Goal: Find specific page/section: Find specific page/section

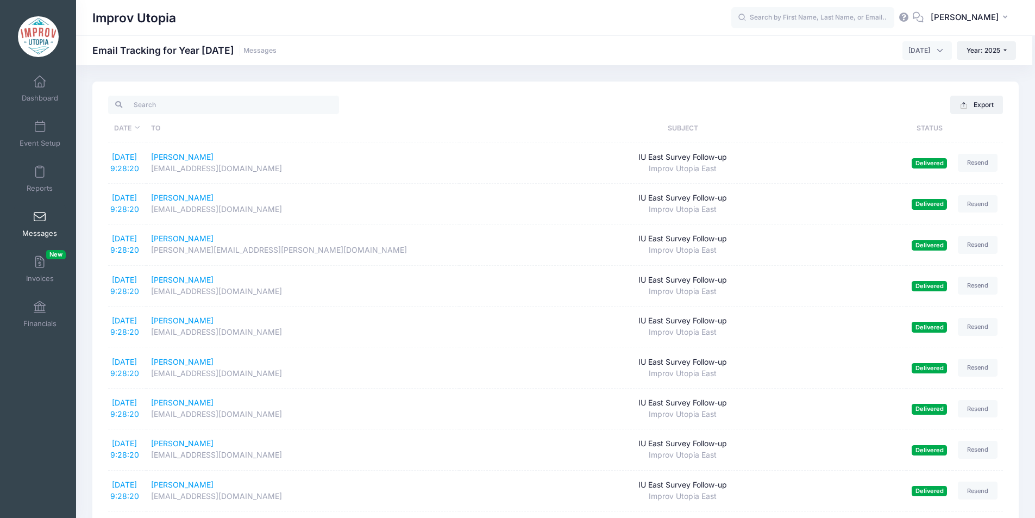
click at [40, 87] on span at bounding box center [40, 82] width 0 height 12
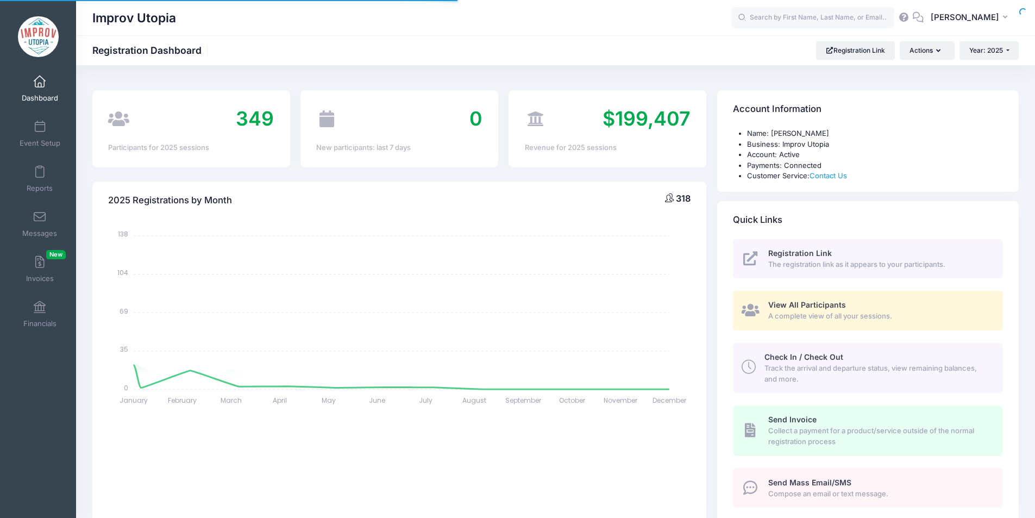
select select
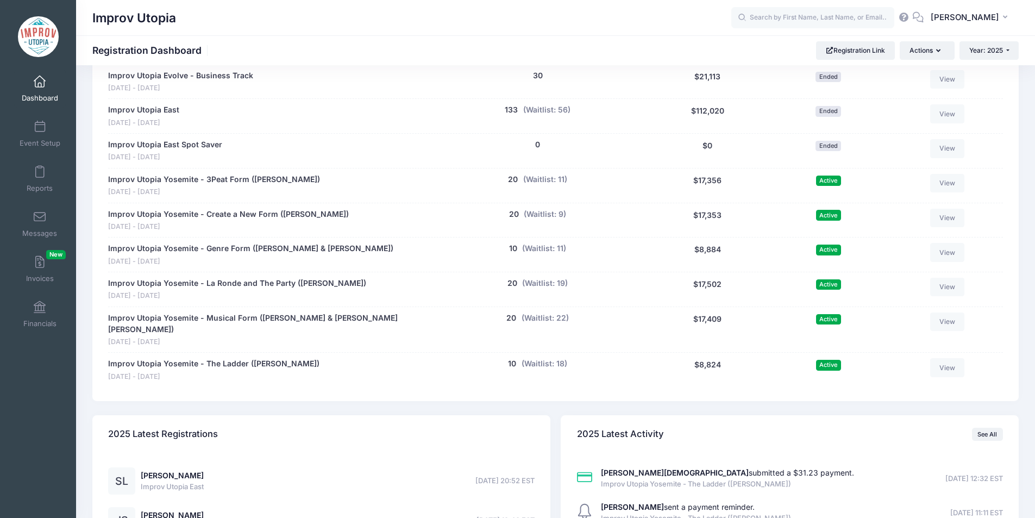
scroll to position [617, 0]
click at [46, 227] on link "Messages" at bounding box center [40, 224] width 52 height 38
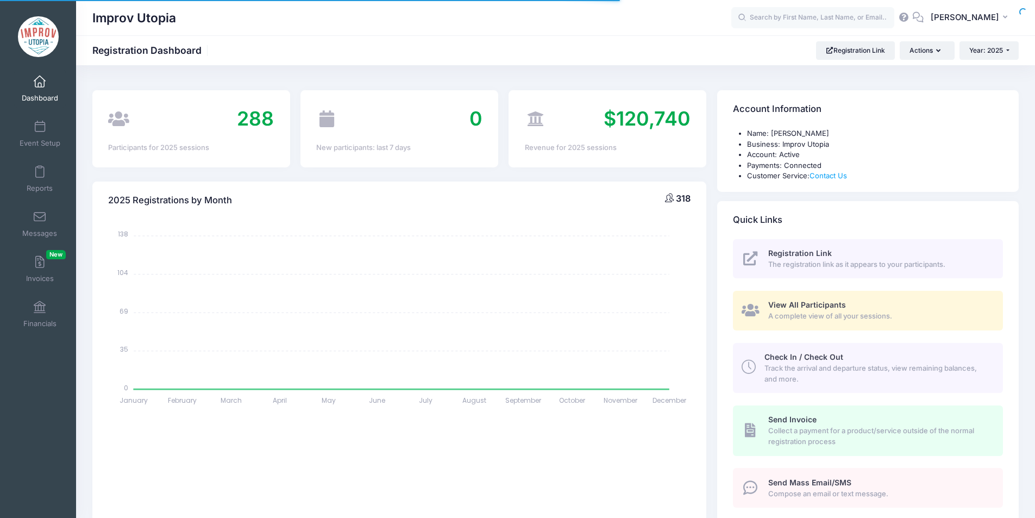
select select
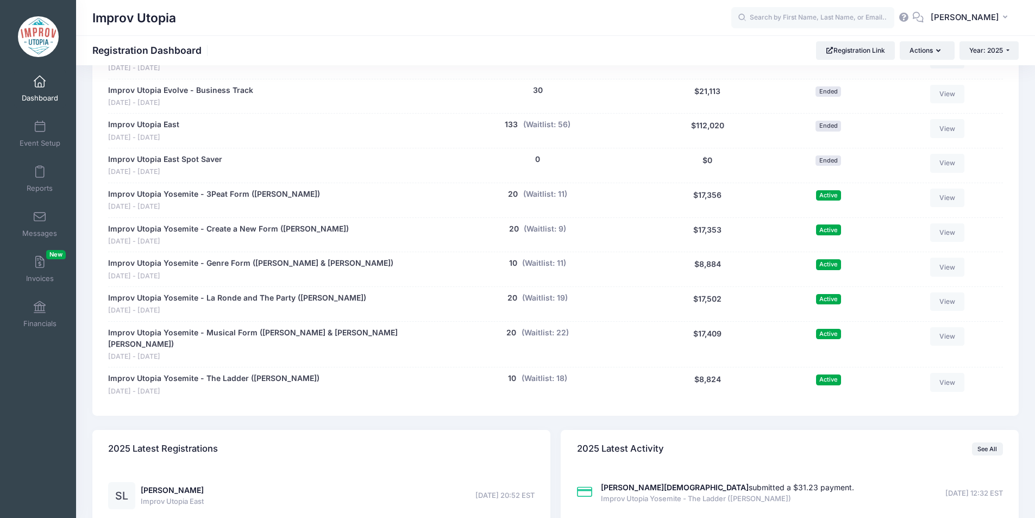
scroll to position [601, 0]
click at [430, 239] on div "20 (Waitlist: 9)" at bounding box center [537, 235] width 215 height 23
click at [35, 224] on link "Messages" at bounding box center [40, 224] width 52 height 38
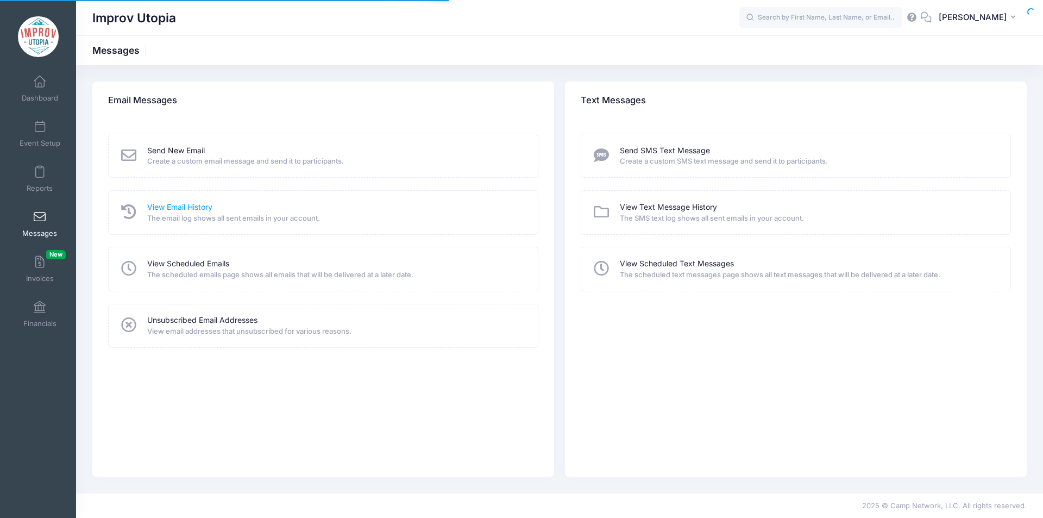
click at [193, 207] on link "View Email History" at bounding box center [179, 207] width 65 height 11
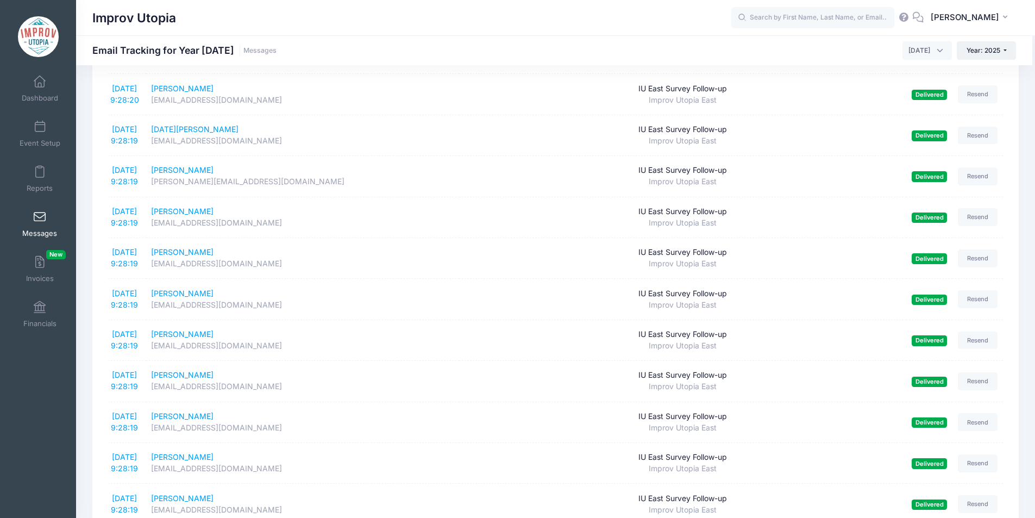
scroll to position [1762, 0]
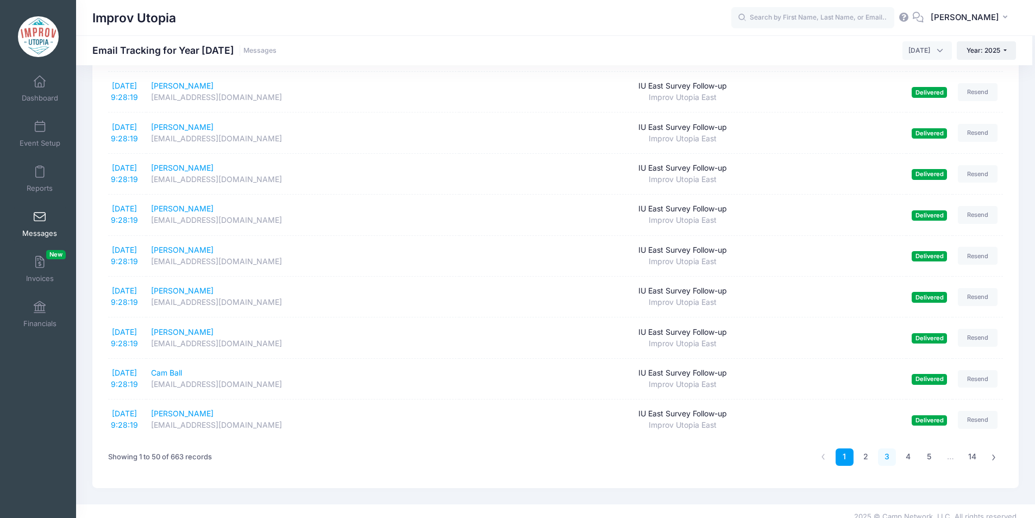
click at [887, 448] on link "3" at bounding box center [887, 457] width 18 height 18
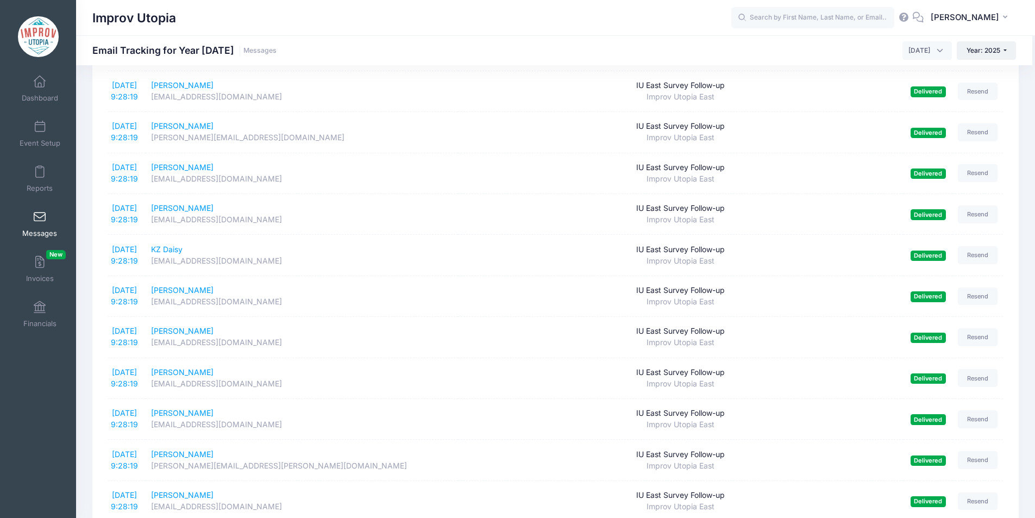
scroll to position [61, 0]
